Goal: Task Accomplishment & Management: Use online tool/utility

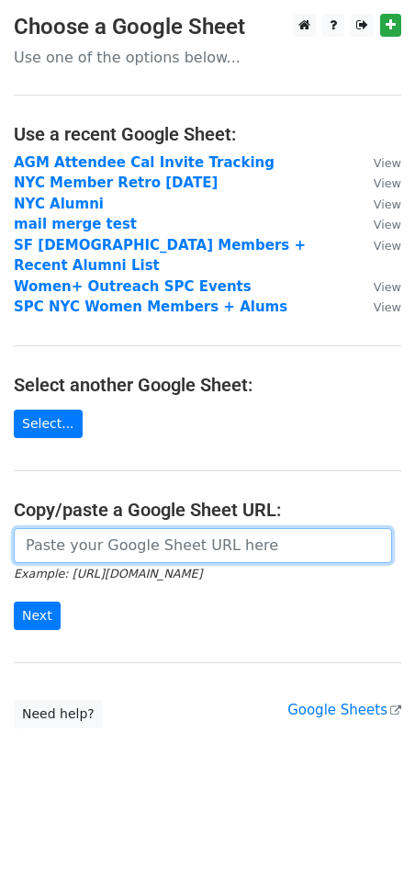
click at [117, 528] on input "url" at bounding box center [203, 545] width 378 height 35
paste input "[URL][DOMAIN_NAME]"
type input "[URL][DOMAIN_NAME]"
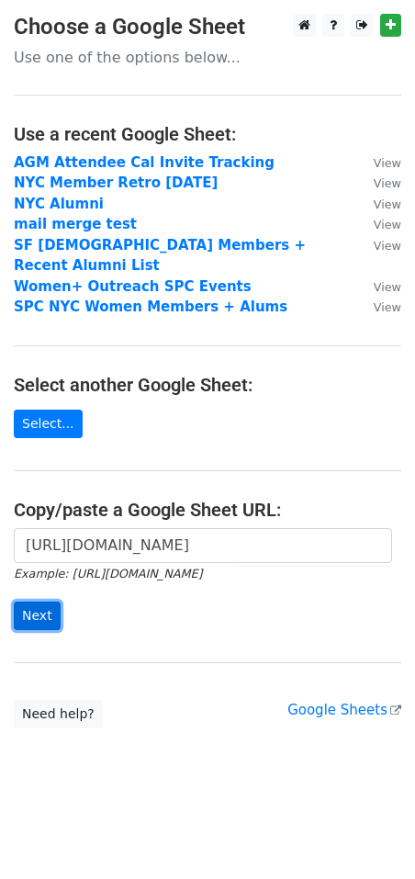
scroll to position [0, 0]
click at [32, 602] on input "Next" at bounding box center [37, 616] width 47 height 28
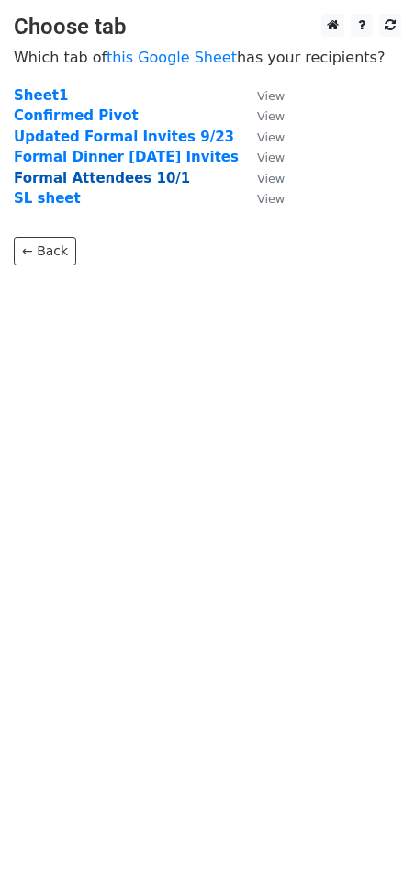
click at [118, 171] on strong "Formal Attendees 10/1" at bounding box center [102, 178] width 176 height 17
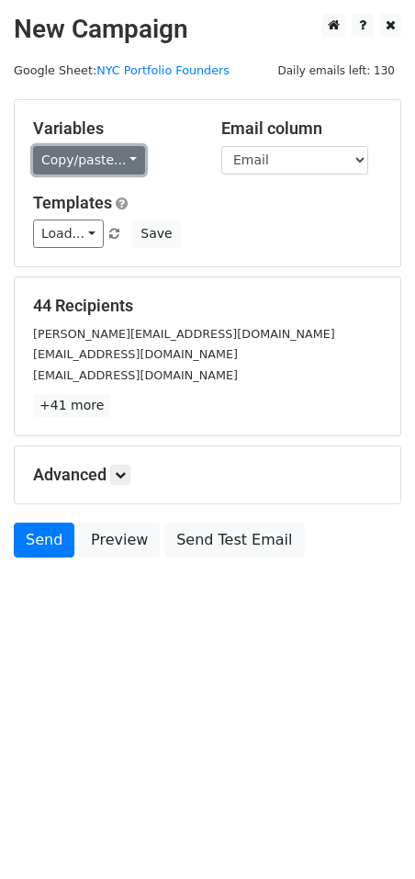
click at [98, 165] on link "Copy/paste..." at bounding box center [89, 160] width 112 height 28
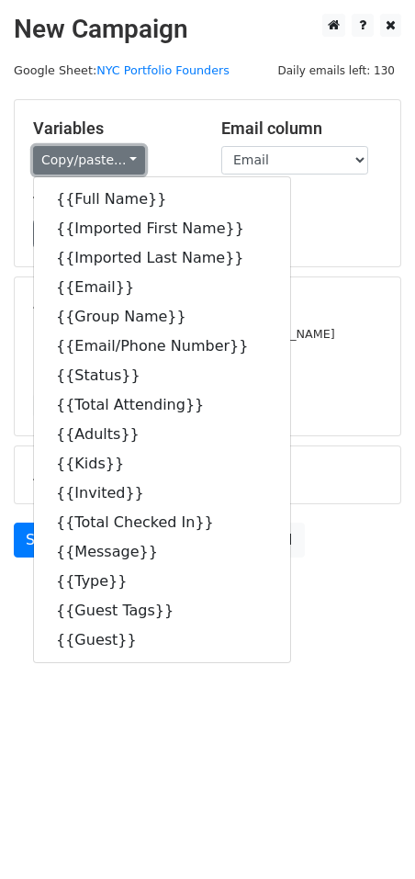
click at [98, 165] on link "Copy/paste..." at bounding box center [89, 160] width 112 height 28
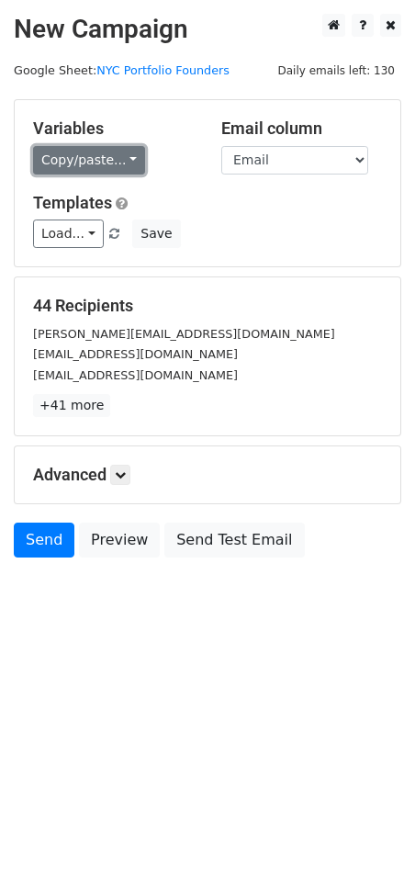
click at [99, 159] on link "Copy/paste..." at bounding box center [89, 160] width 112 height 28
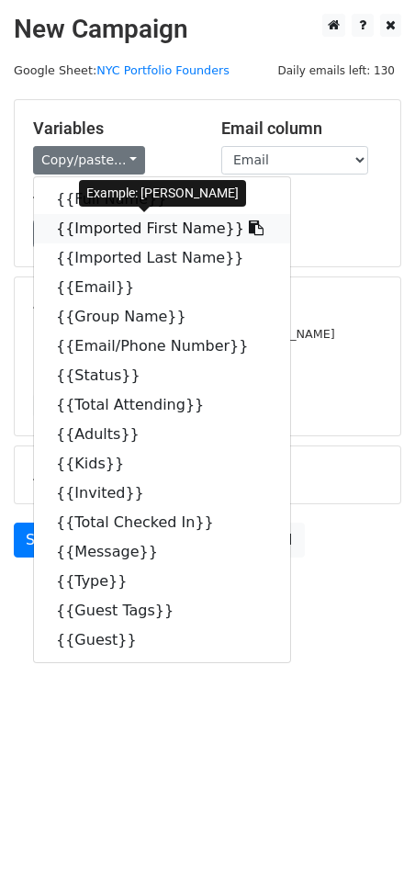
click at [133, 225] on link "{{Imported First Name}}" at bounding box center [162, 228] width 256 height 29
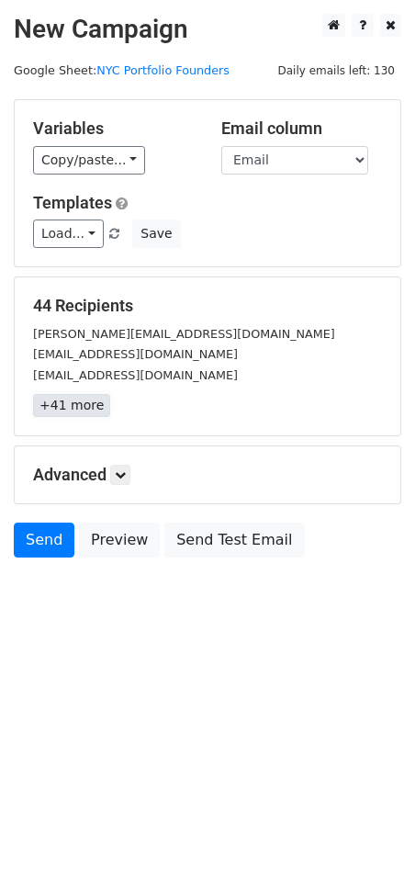
click at [71, 396] on link "+41 more" at bounding box center [71, 405] width 77 height 23
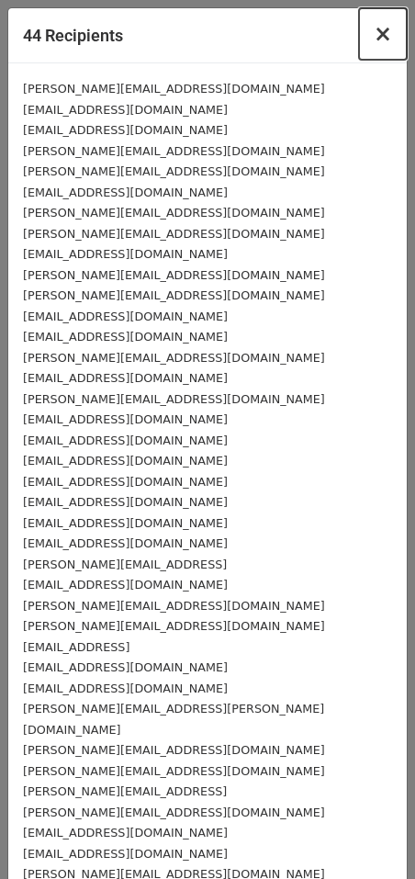
click at [386, 28] on span "×" at bounding box center [383, 34] width 18 height 26
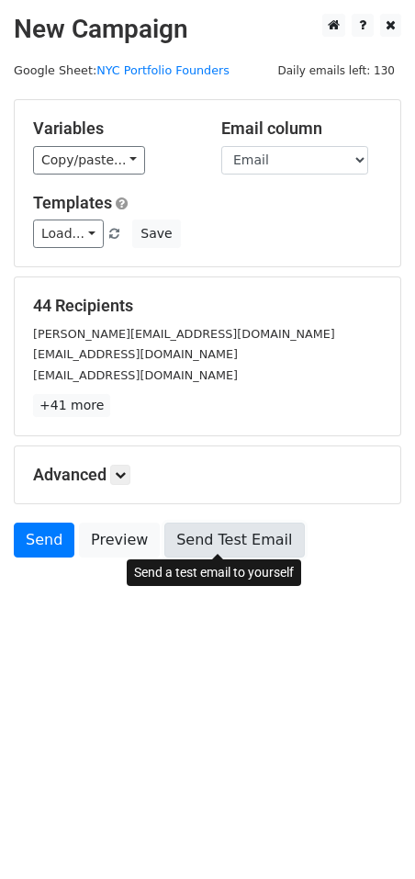
click at [237, 529] on link "Send Test Email" at bounding box center [234, 540] width 140 height 35
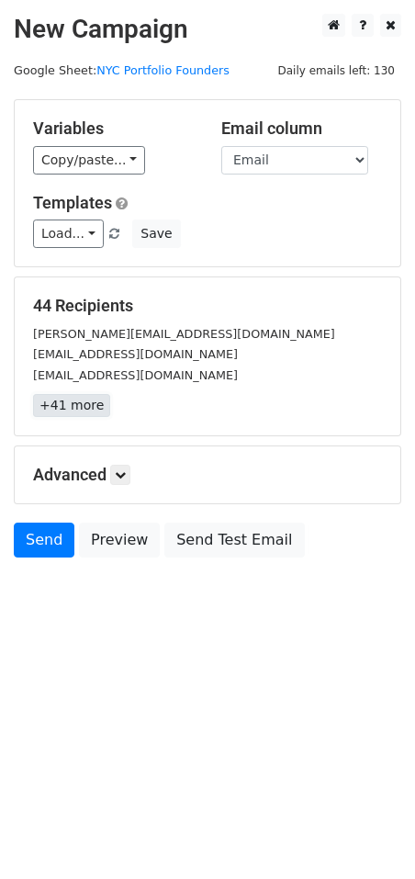
click at [65, 408] on link "+41 more" at bounding box center [71, 405] width 77 height 23
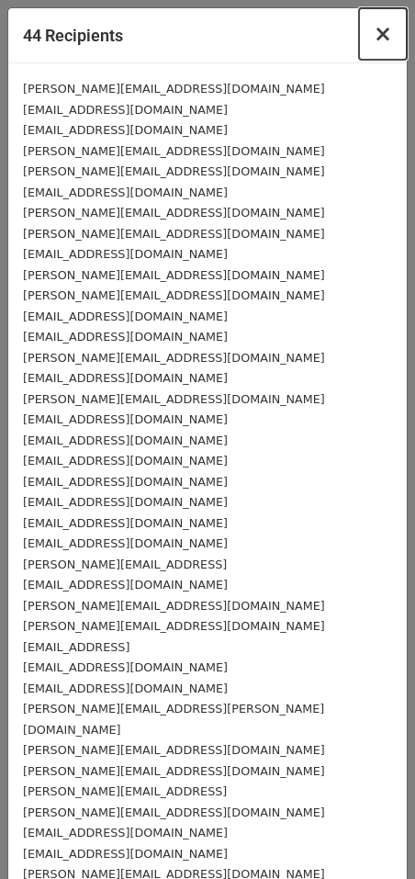
click at [384, 33] on span "×" at bounding box center [383, 34] width 18 height 26
